Goal: Information Seeking & Learning: Learn about a topic

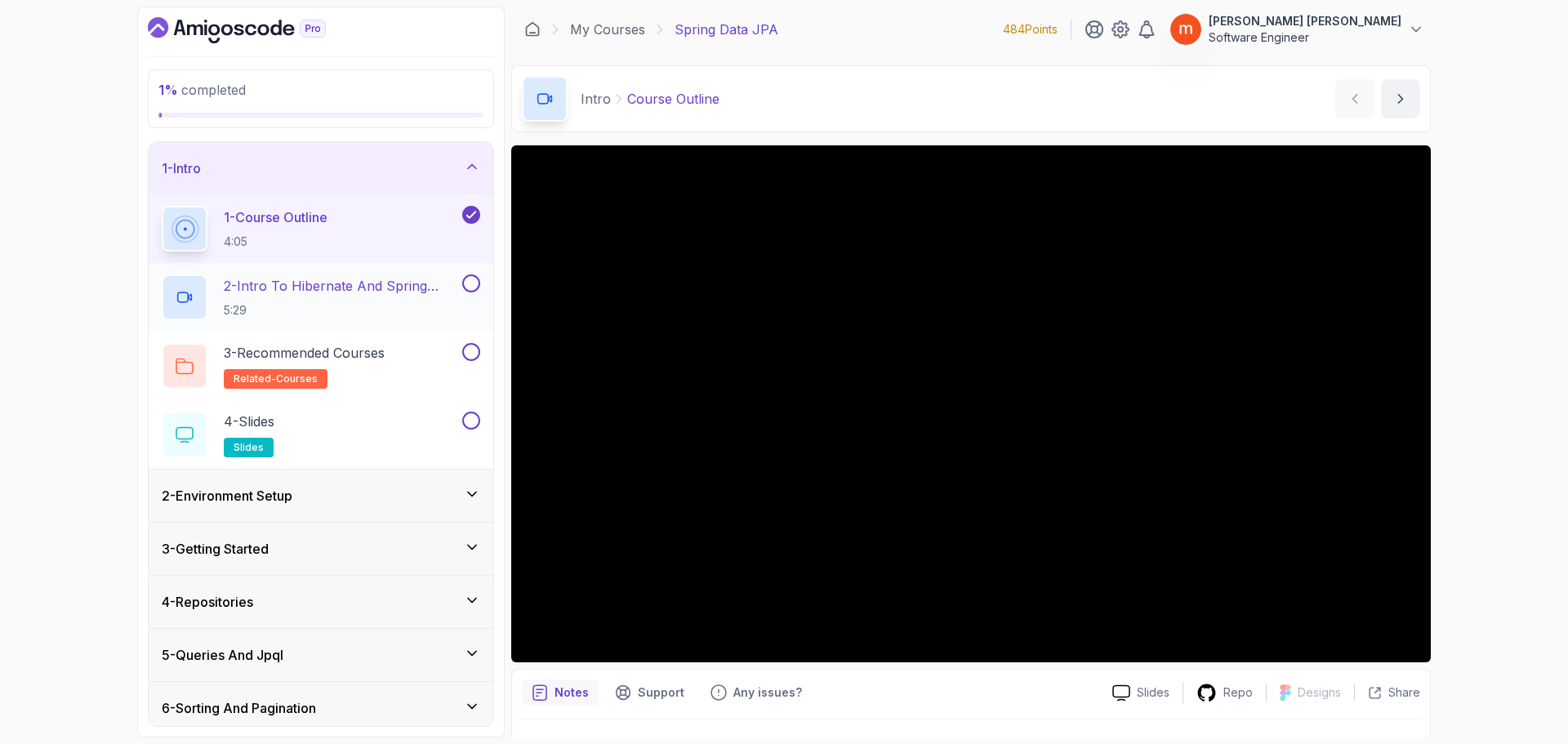
click at [321, 308] on p "5:29" at bounding box center [342, 309] width 235 height 16
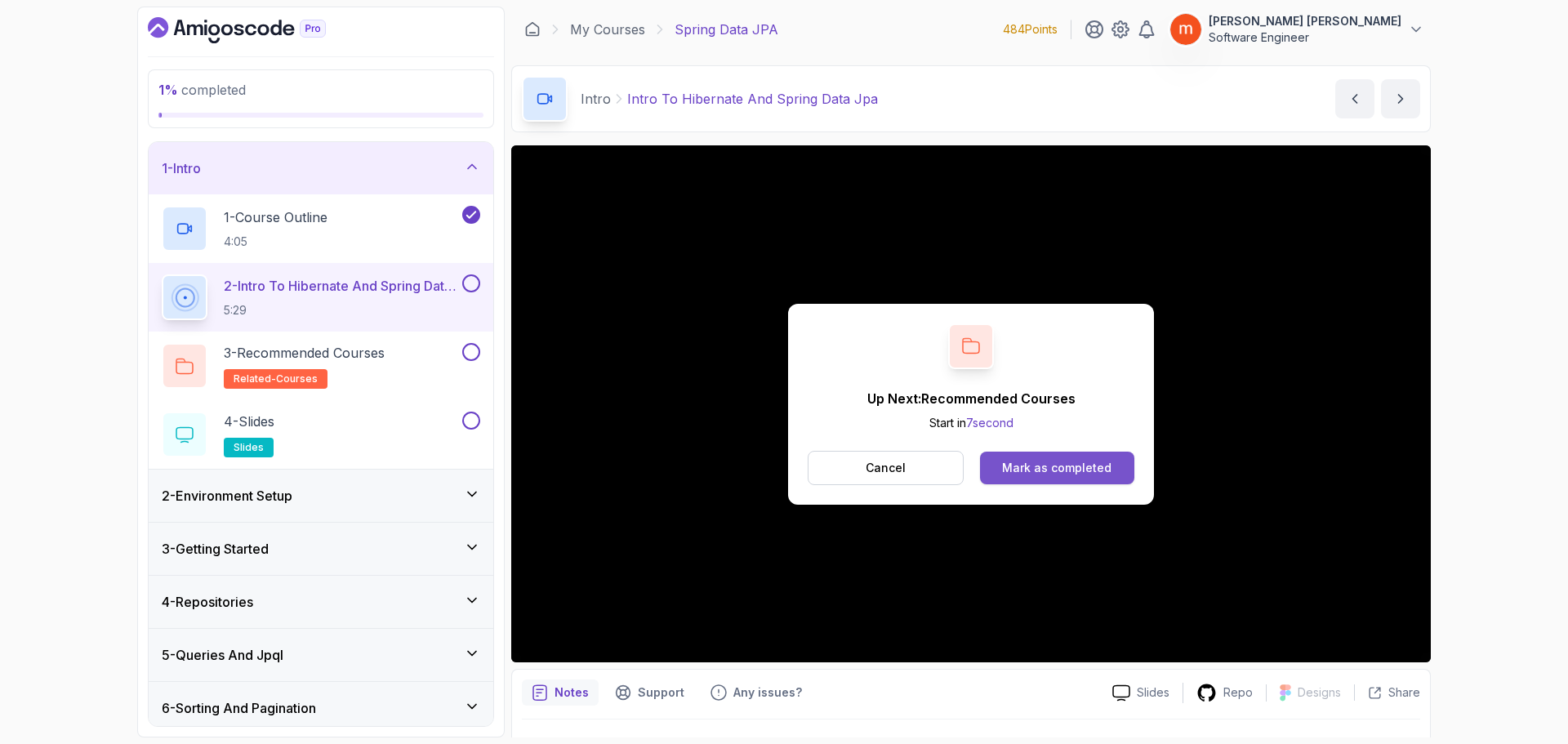
click at [1041, 476] on div "Mark as completed" at bounding box center [1057, 467] width 109 height 16
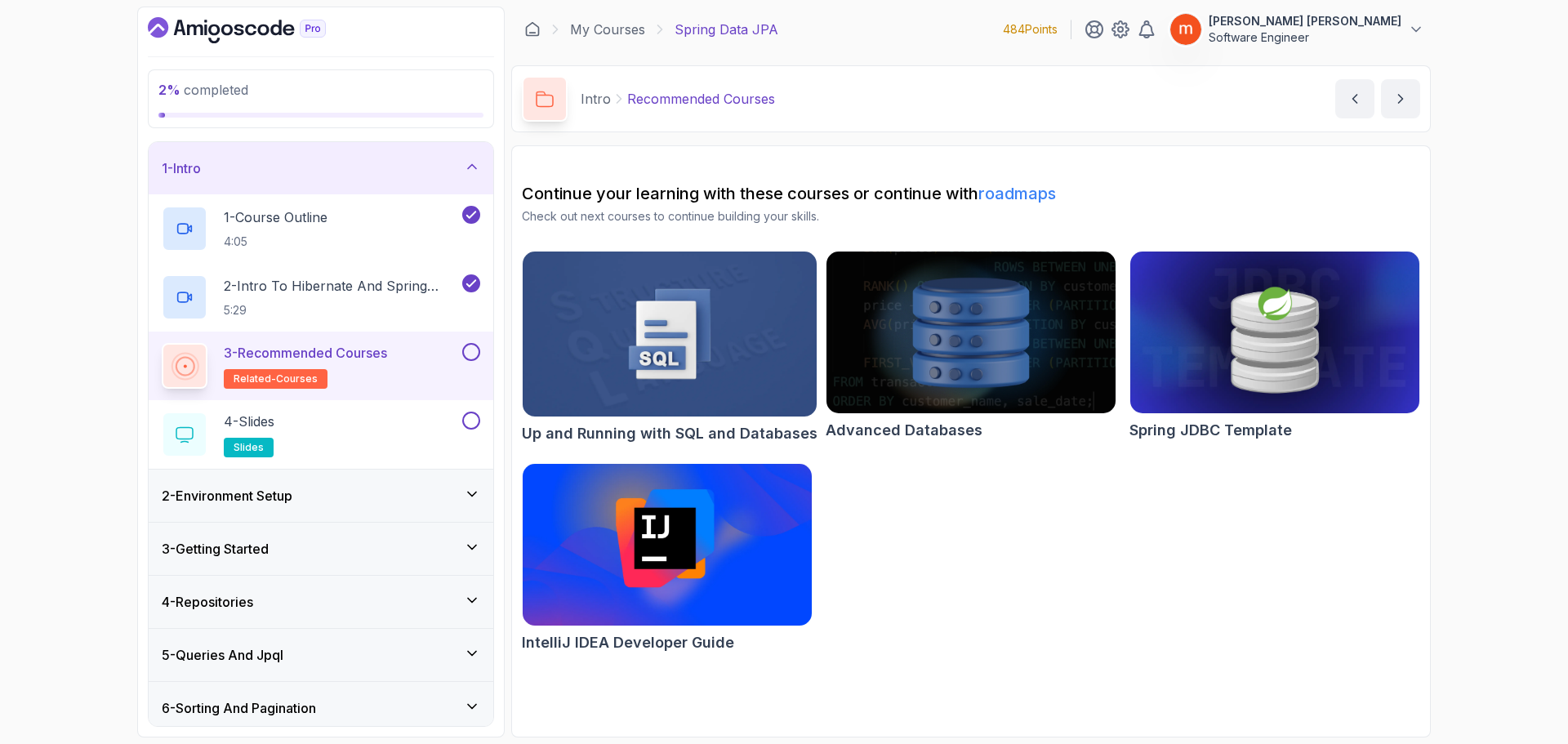
click at [473, 353] on button at bounding box center [471, 351] width 18 height 18
click at [454, 422] on div "4 - Slides slides" at bounding box center [310, 435] width 297 height 46
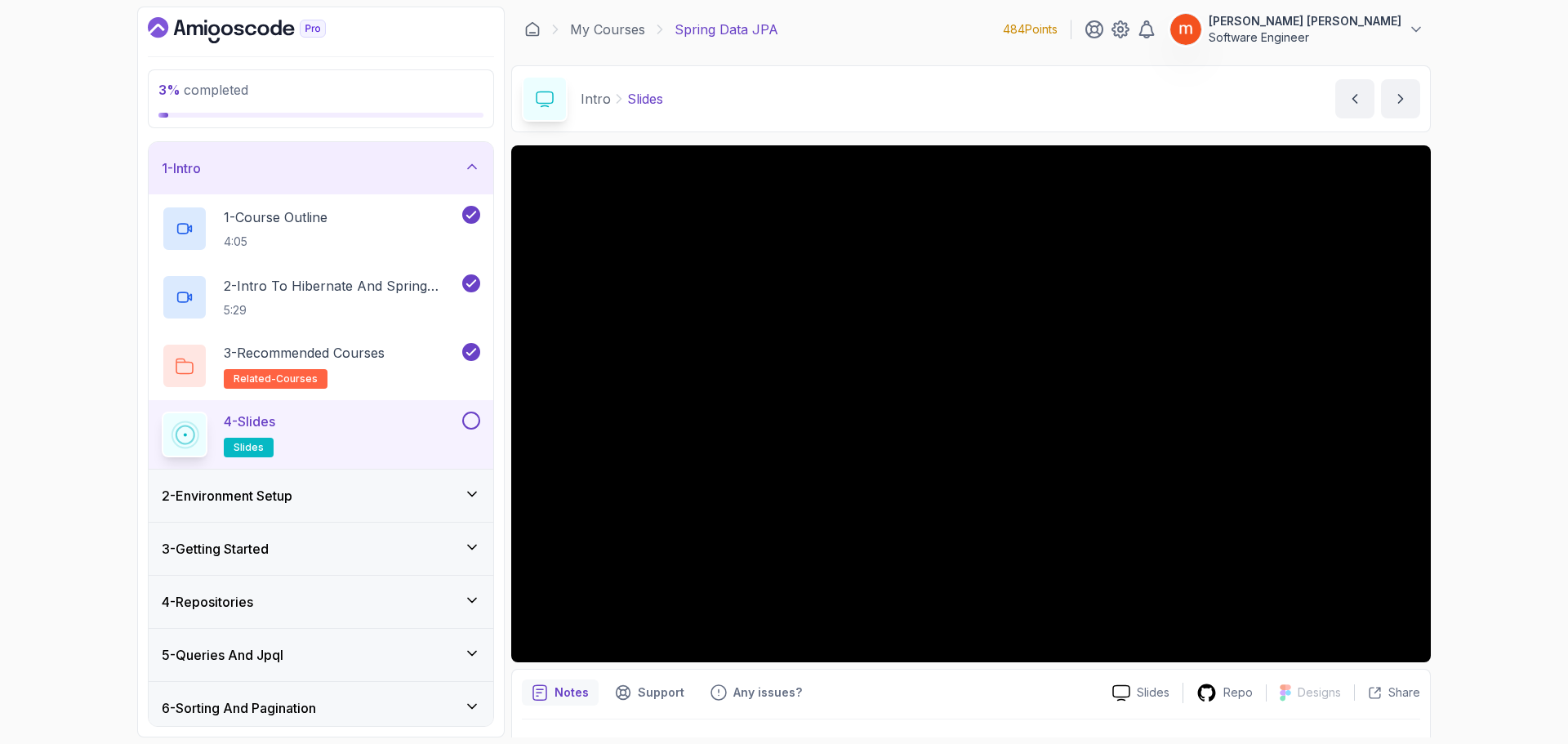
click at [471, 426] on button at bounding box center [471, 421] width 18 height 18
click at [464, 168] on icon at bounding box center [471, 166] width 16 height 16
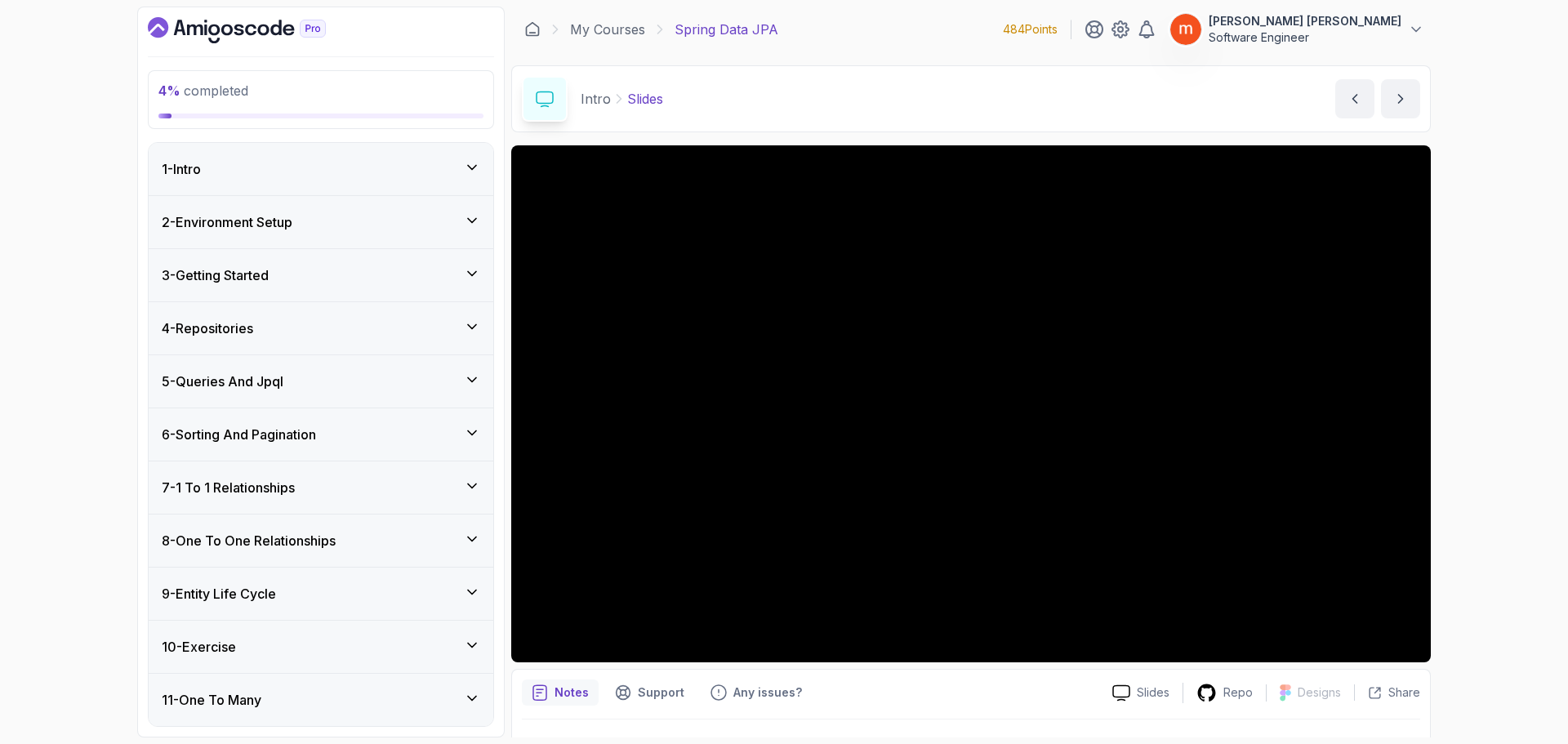
click at [472, 209] on div "2 - Environment Setup" at bounding box center [321, 222] width 345 height 52
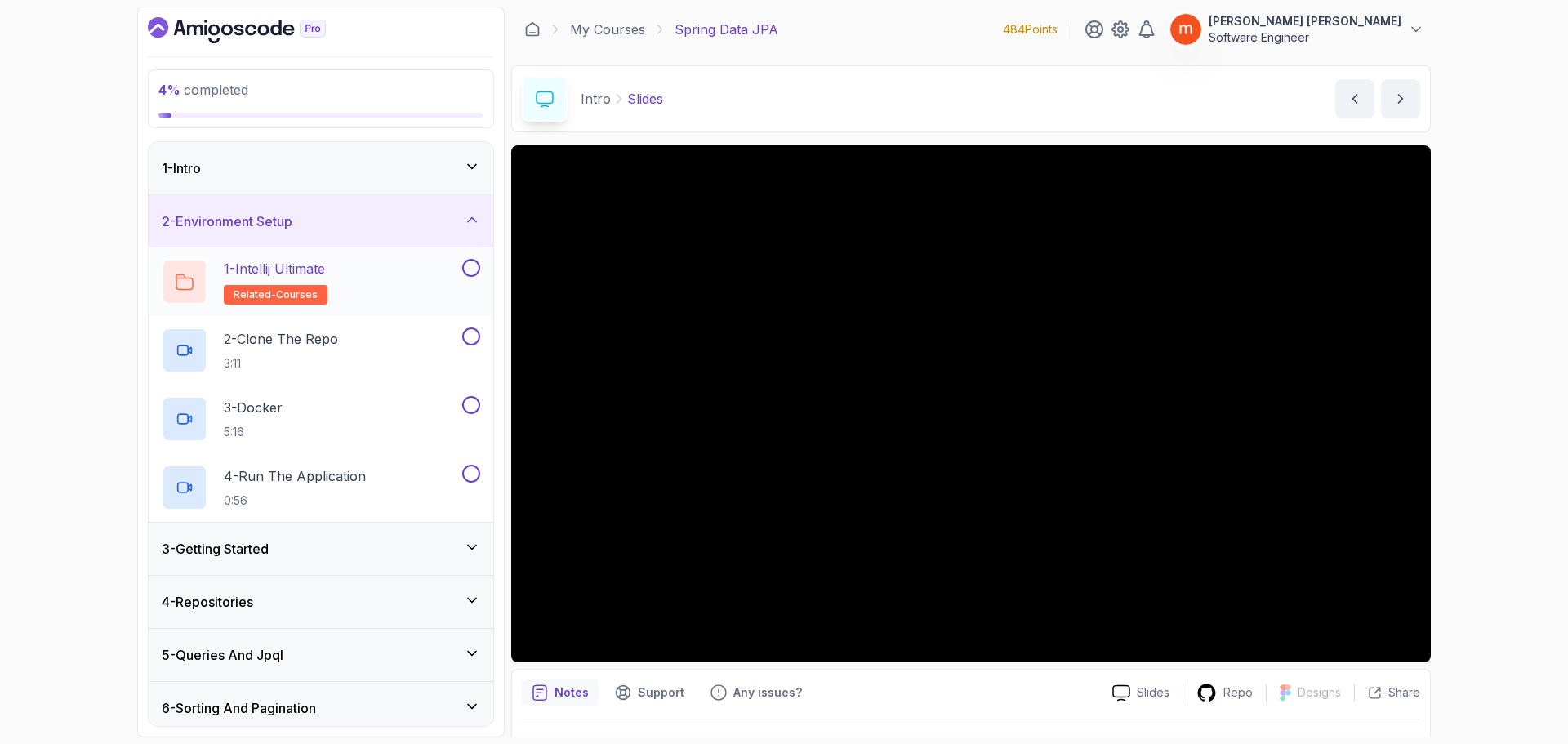
click at [387, 268] on div "1 - Intellij Ultimate related-courses" at bounding box center [310, 281] width 297 height 46
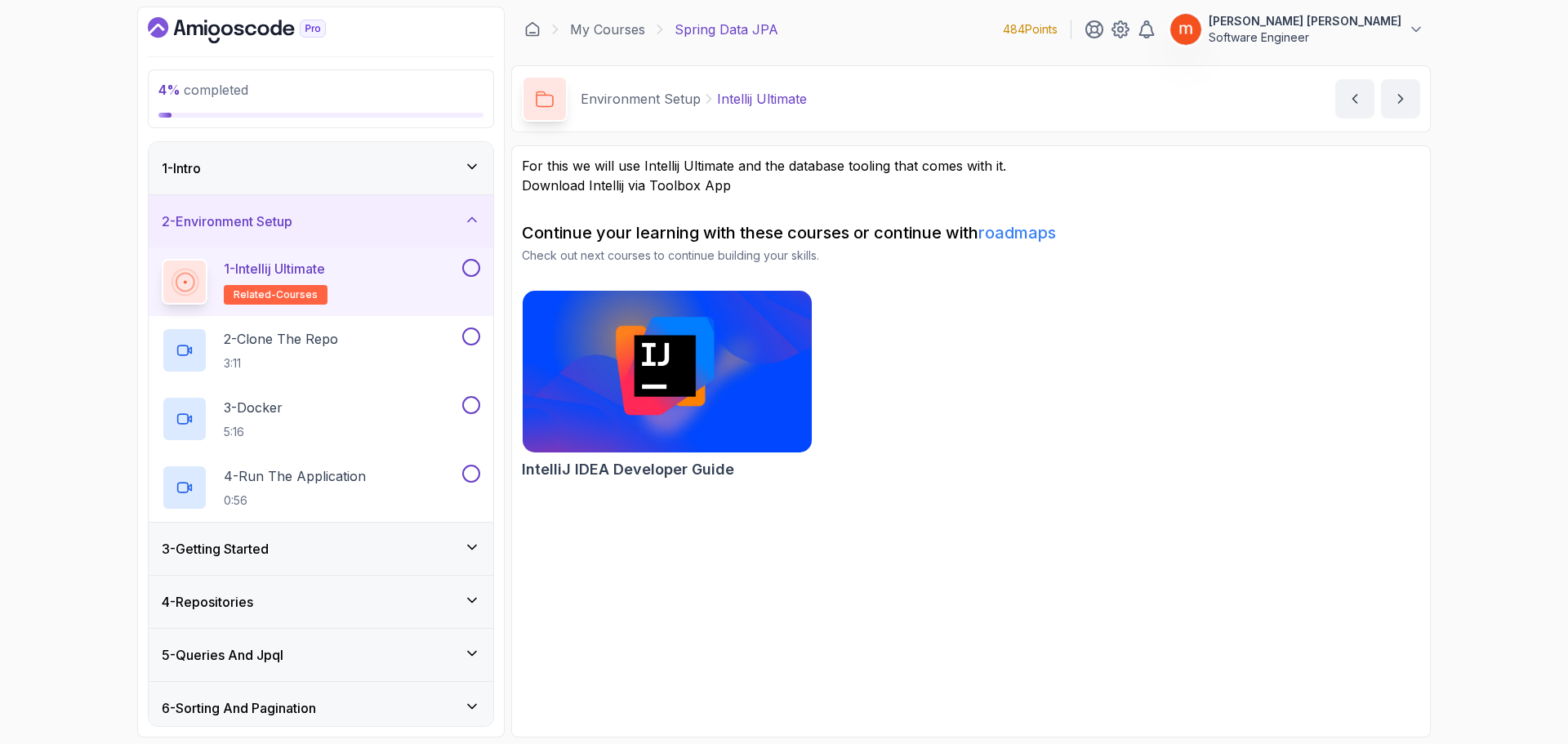
click at [468, 266] on button at bounding box center [471, 267] width 18 height 18
click at [331, 351] on h2 "2 - Clone The Repo 3:11" at bounding box center [281, 350] width 114 height 42
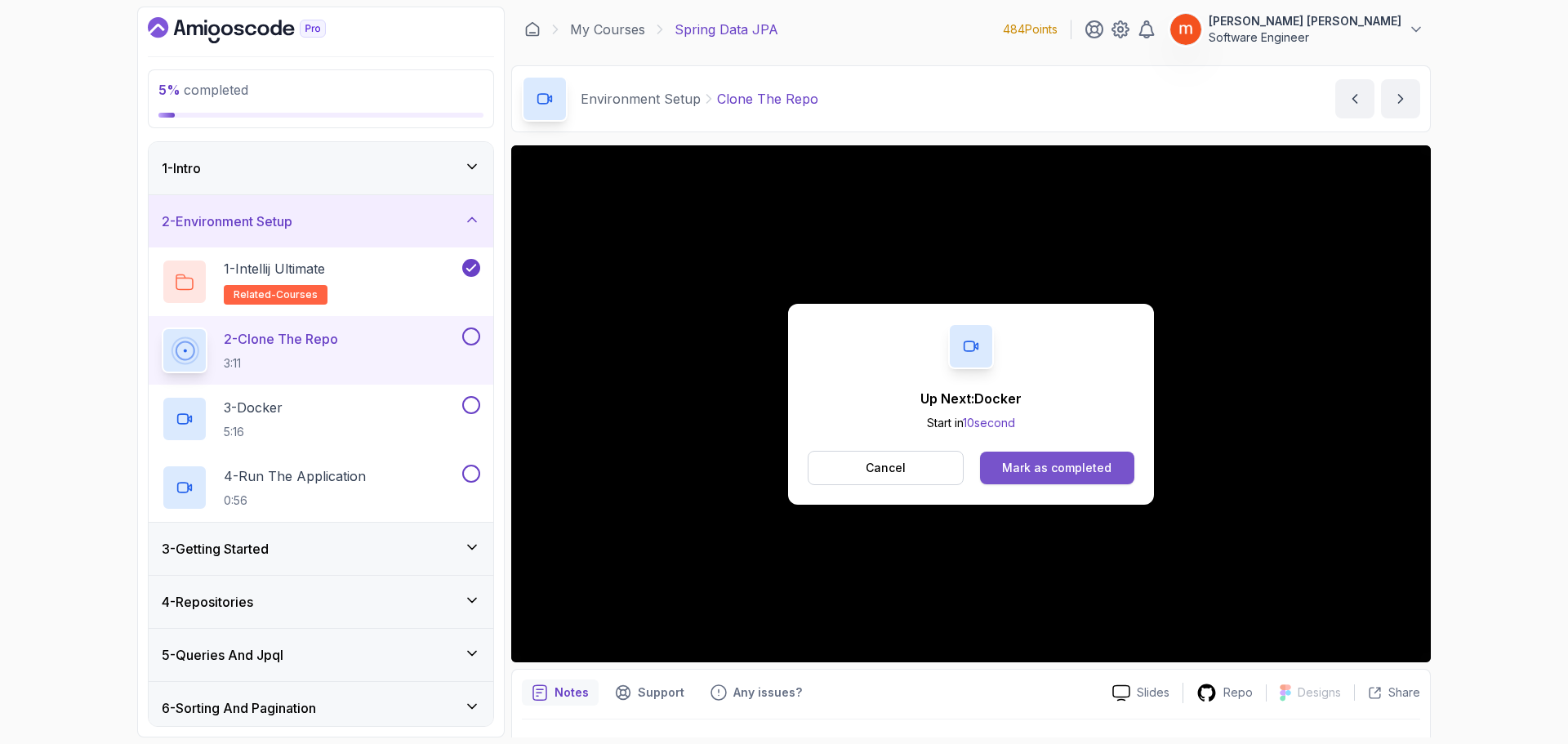
click at [1064, 468] on div "Mark as completed" at bounding box center [1057, 467] width 109 height 16
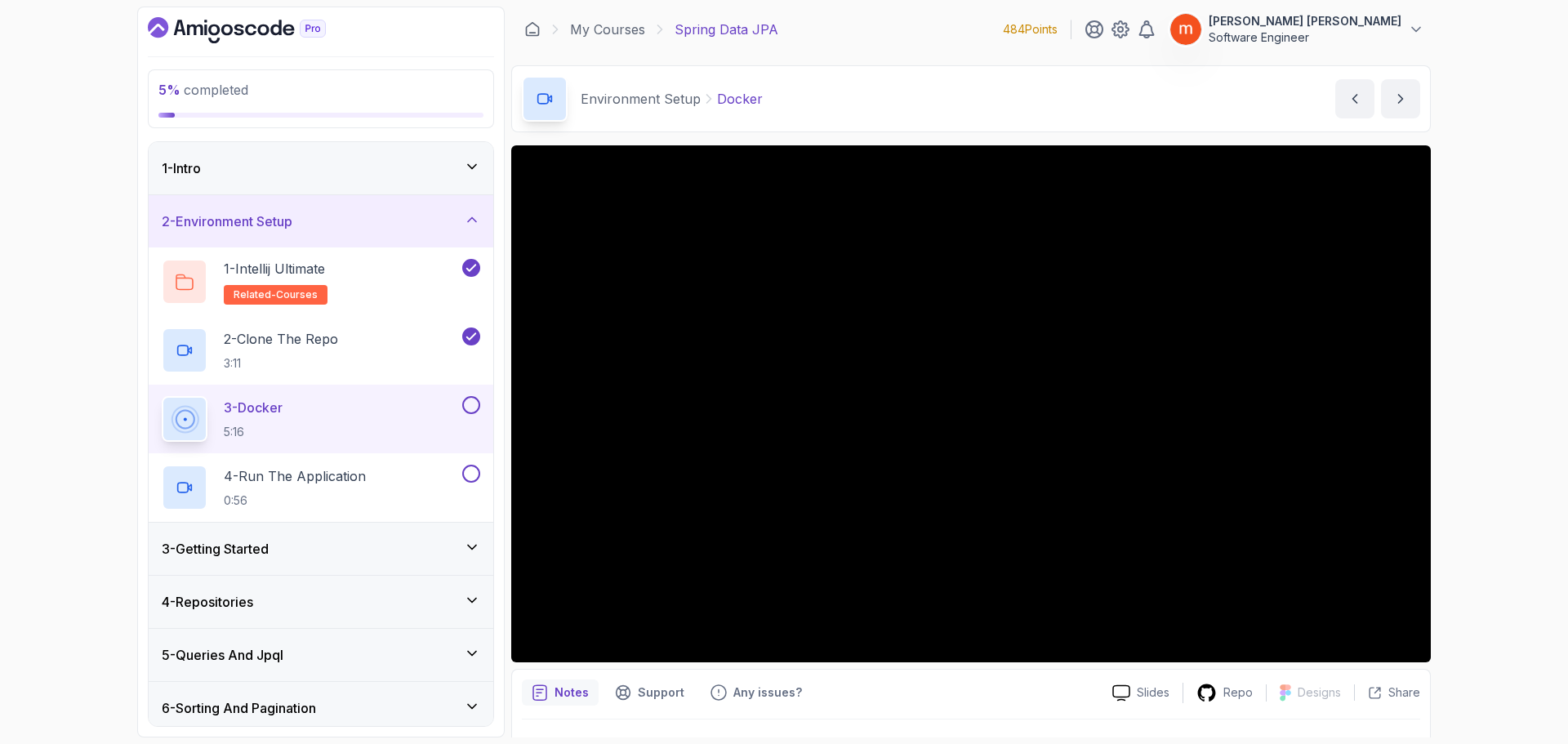
drag, startPoint x: 522, startPoint y: 57, endPoint x: 543, endPoint y: 52, distance: 21.6
click at [522, 57] on main "My Courses Spring Data JPA 484 Points [PERSON_NAME] [PERSON_NAME] Software Engi…" at bounding box center [971, 372] width 919 height 731
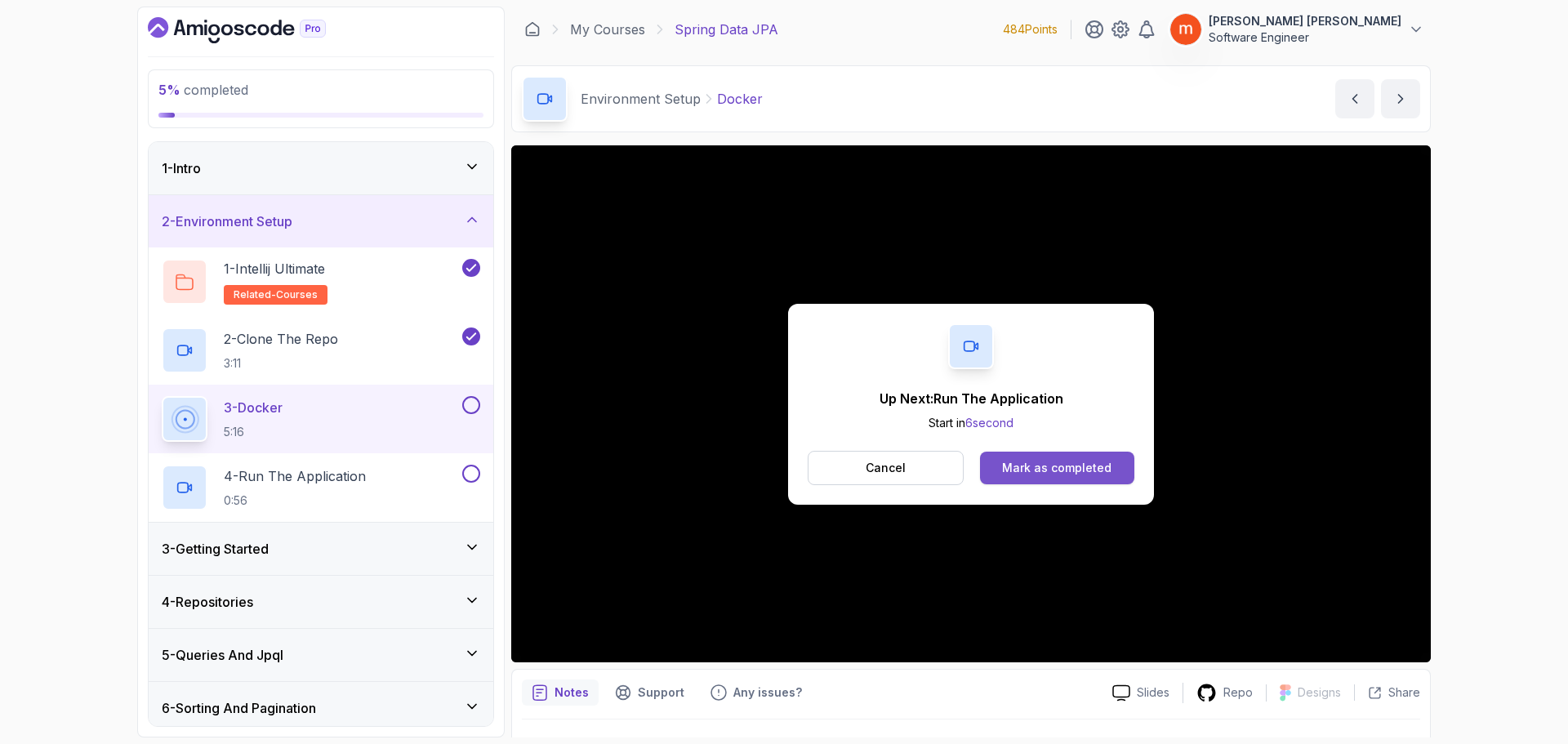
click at [1073, 472] on div "Mark as completed" at bounding box center [1057, 467] width 109 height 16
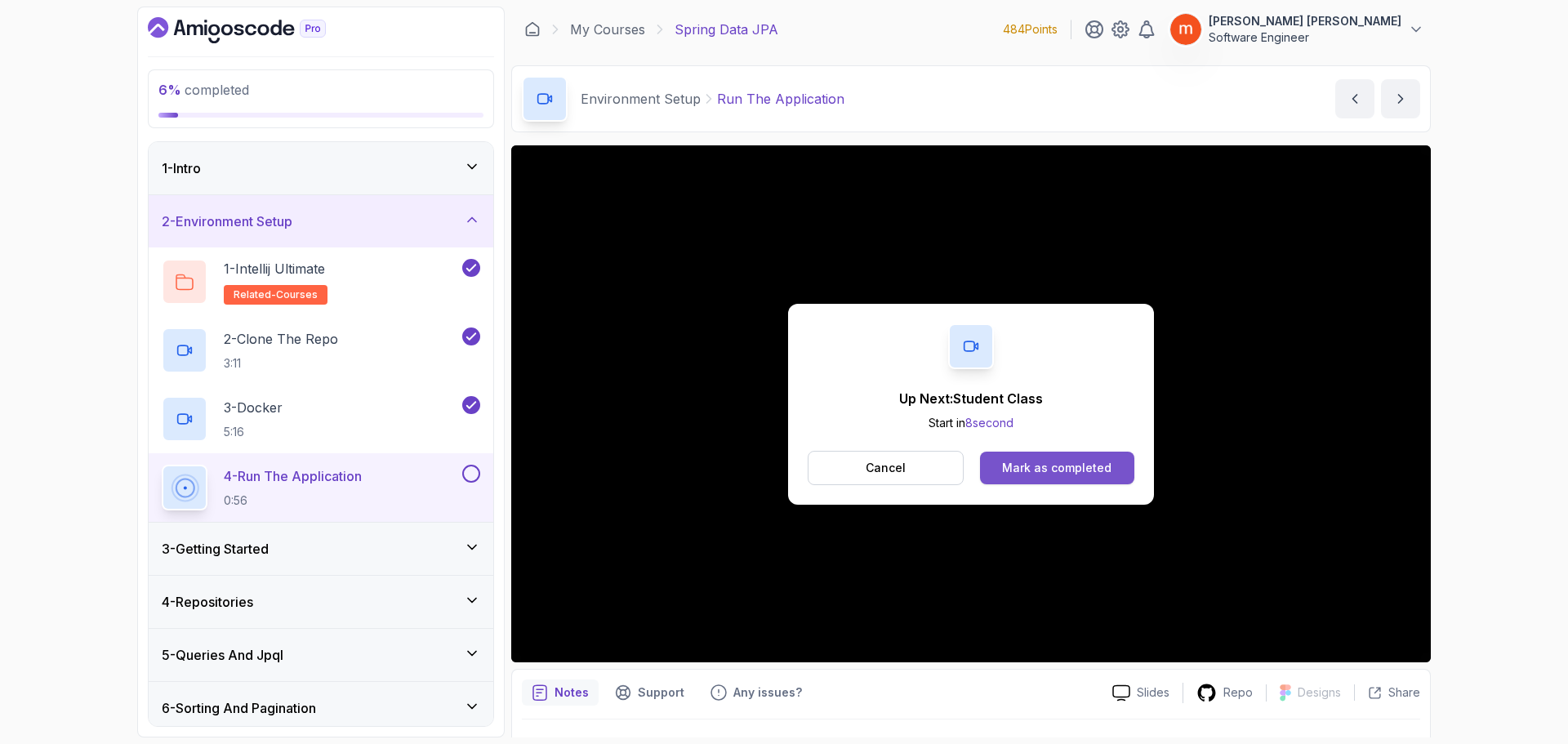
click at [1090, 470] on div "Mark as completed" at bounding box center [1057, 467] width 109 height 16
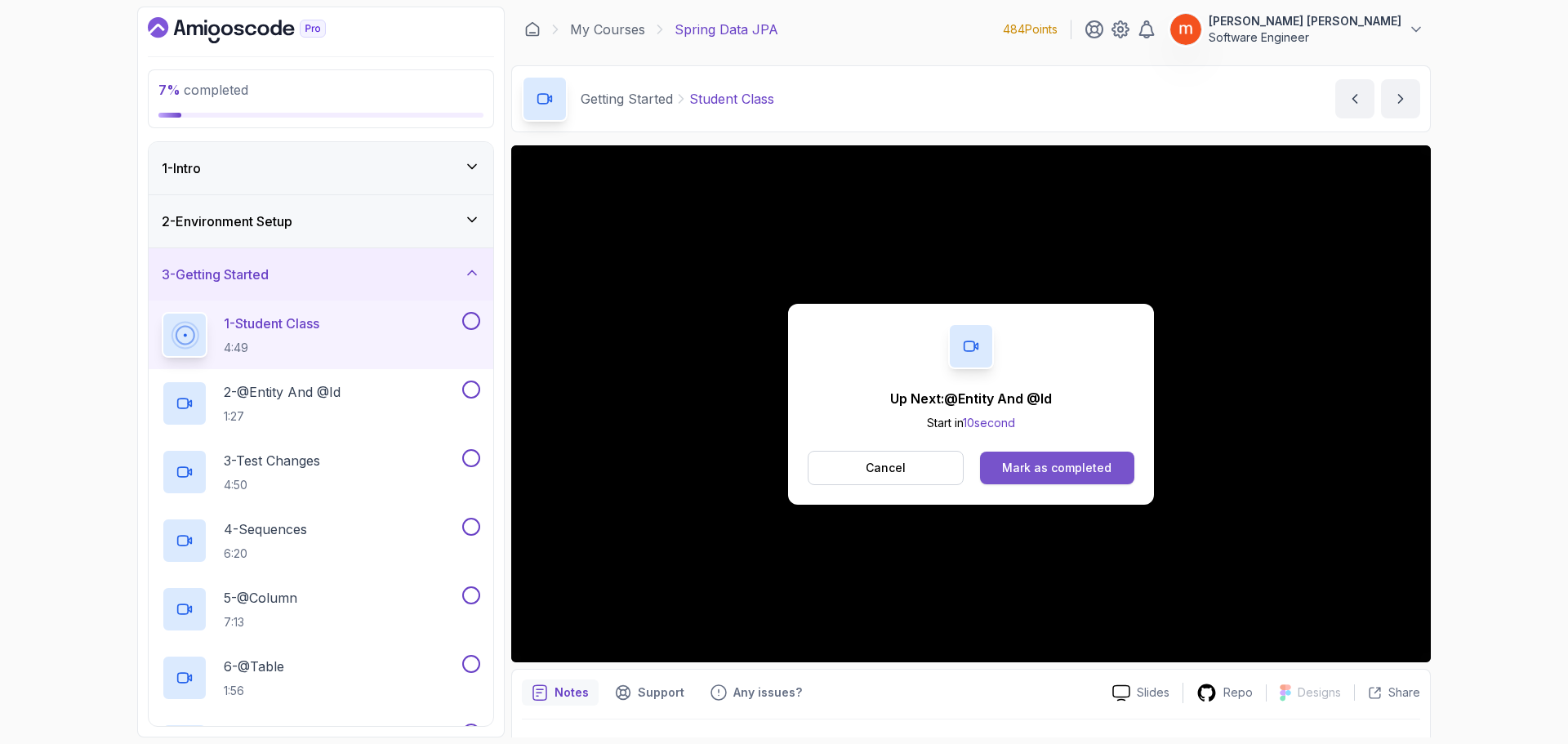
click at [1061, 465] on div "Mark as completed" at bounding box center [1057, 467] width 109 height 16
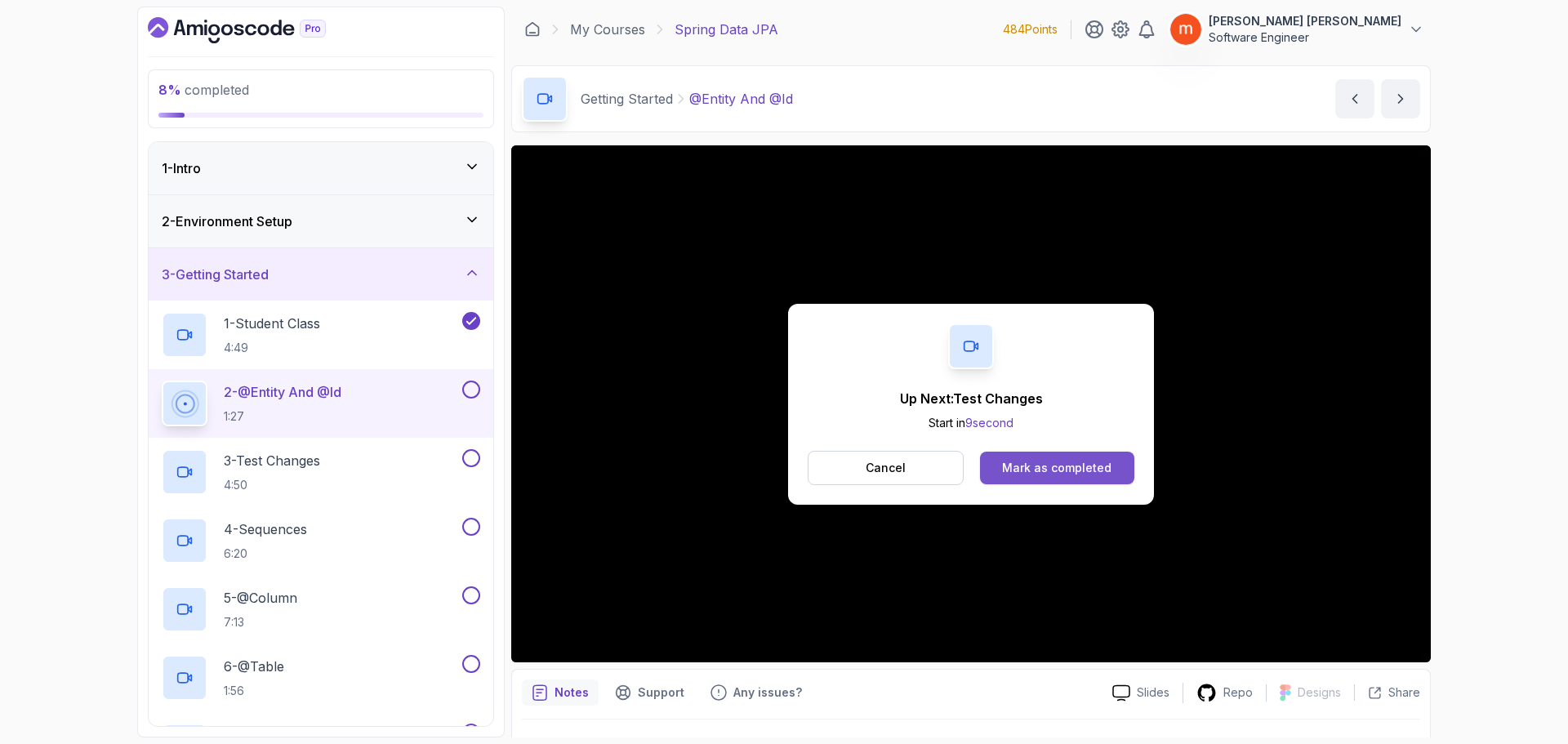
click at [1056, 468] on div "Mark as completed" at bounding box center [1057, 467] width 109 height 16
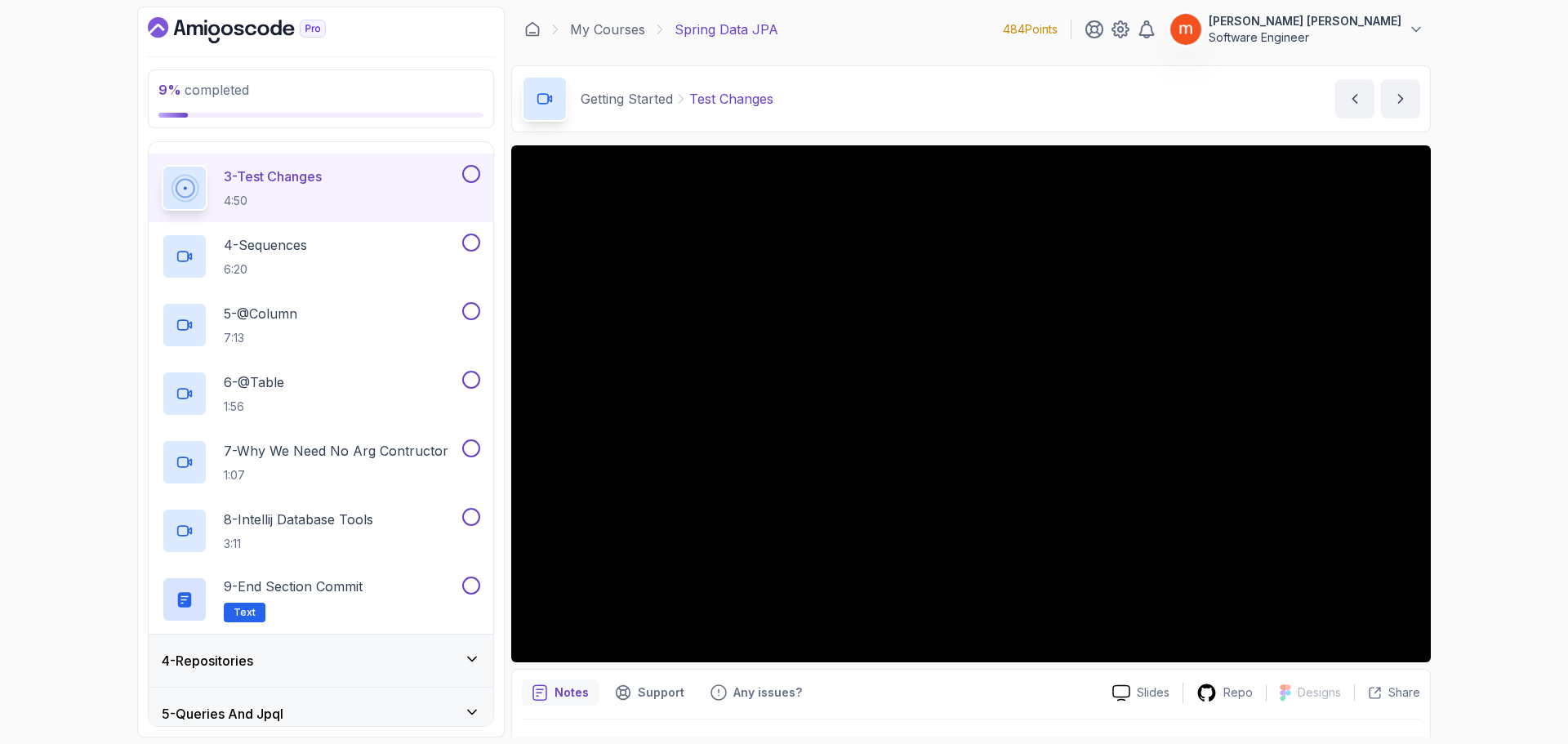
scroll to position [327, 0]
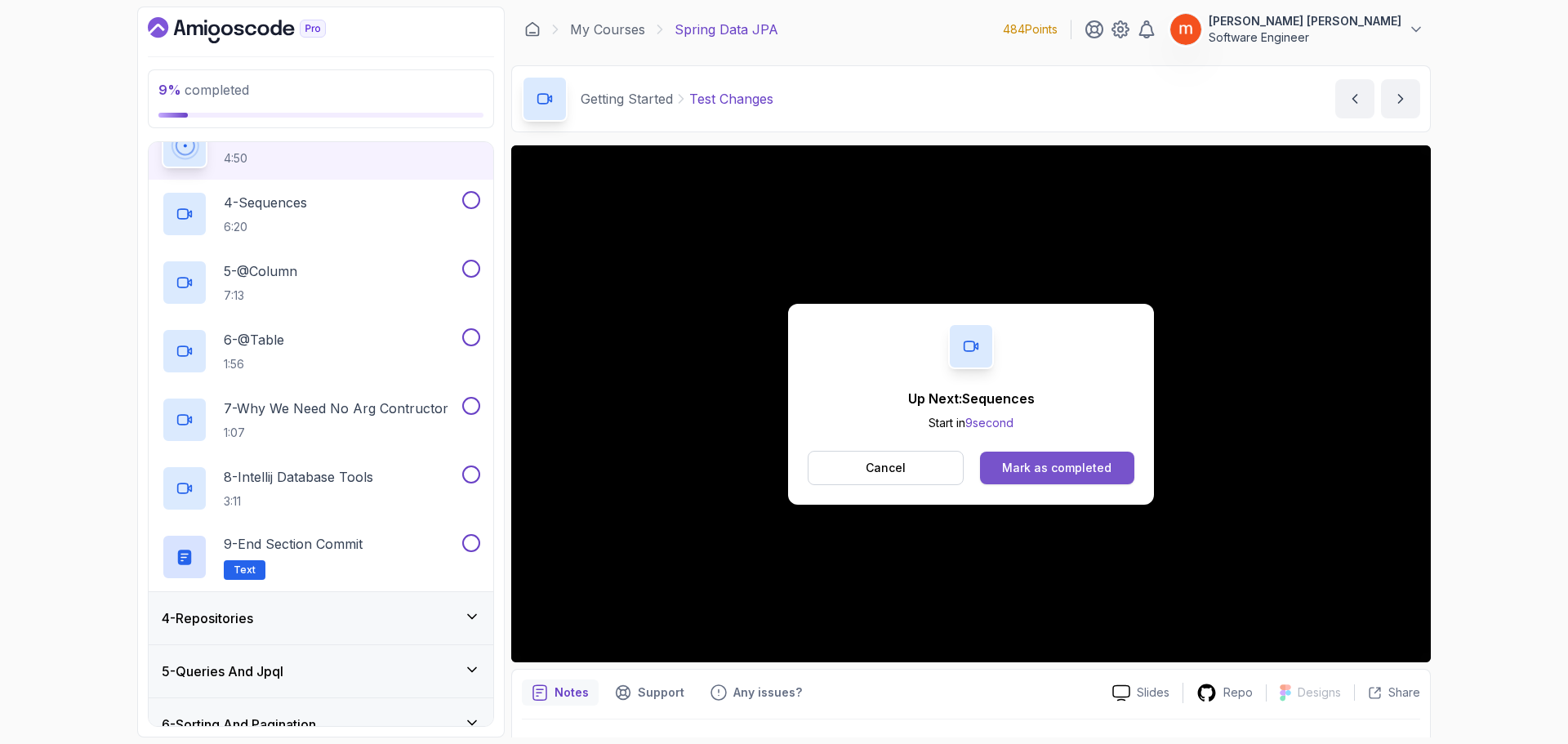
click at [1098, 466] on div "Mark as completed" at bounding box center [1057, 467] width 109 height 16
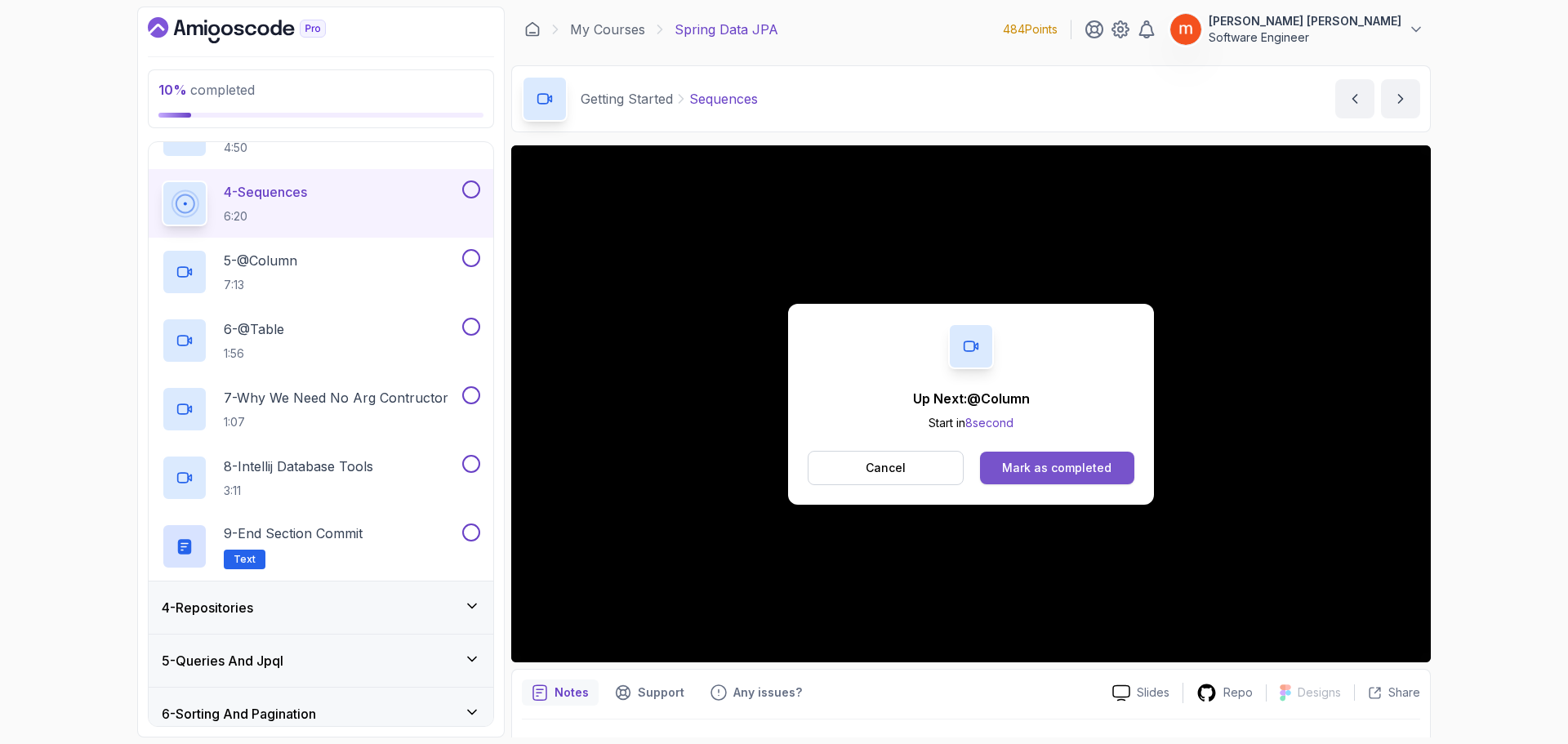
click at [1063, 460] on div "Mark as completed" at bounding box center [1057, 467] width 109 height 16
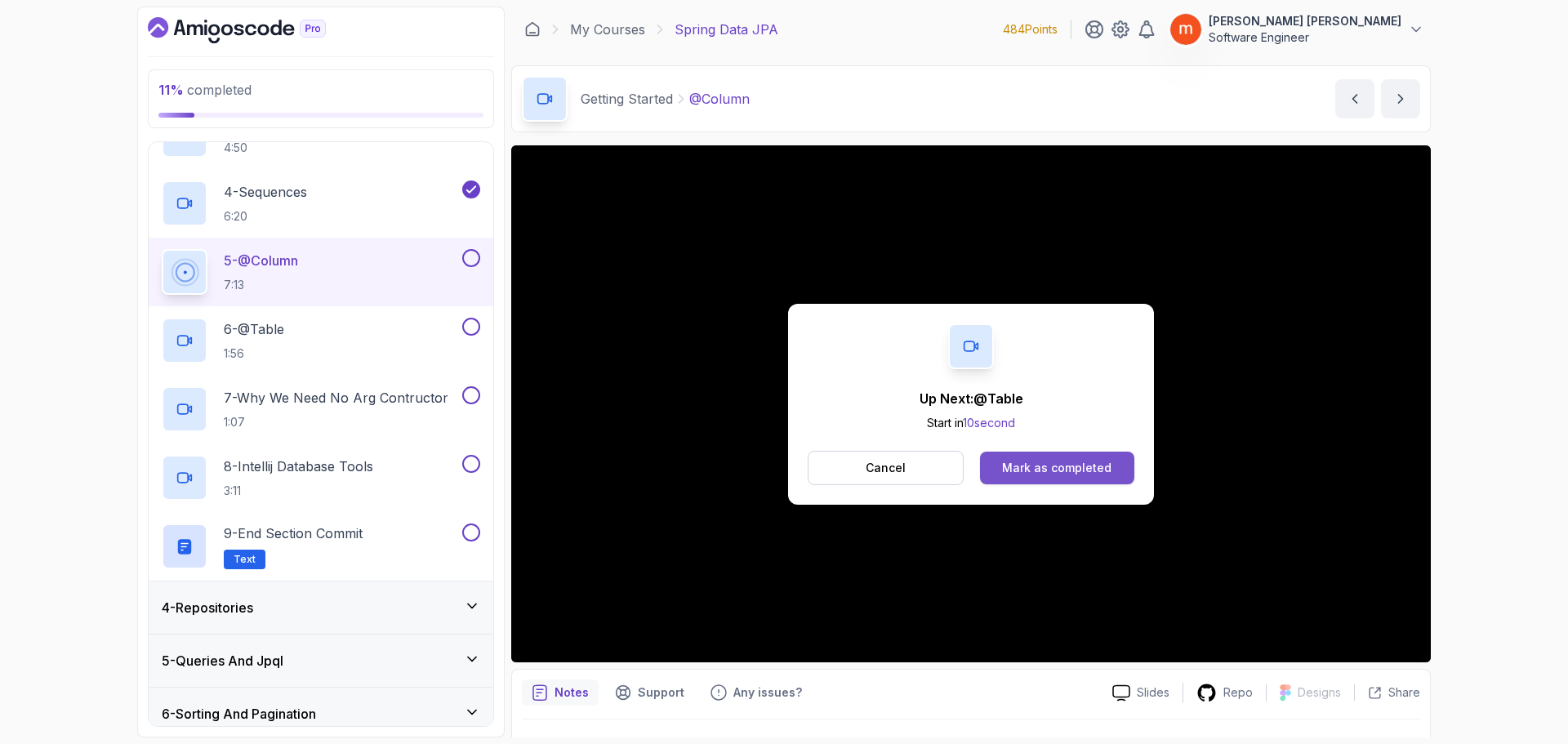
click at [1029, 464] on div "Mark as completed" at bounding box center [1057, 467] width 109 height 16
